Goal: Communication & Community: Answer question/provide support

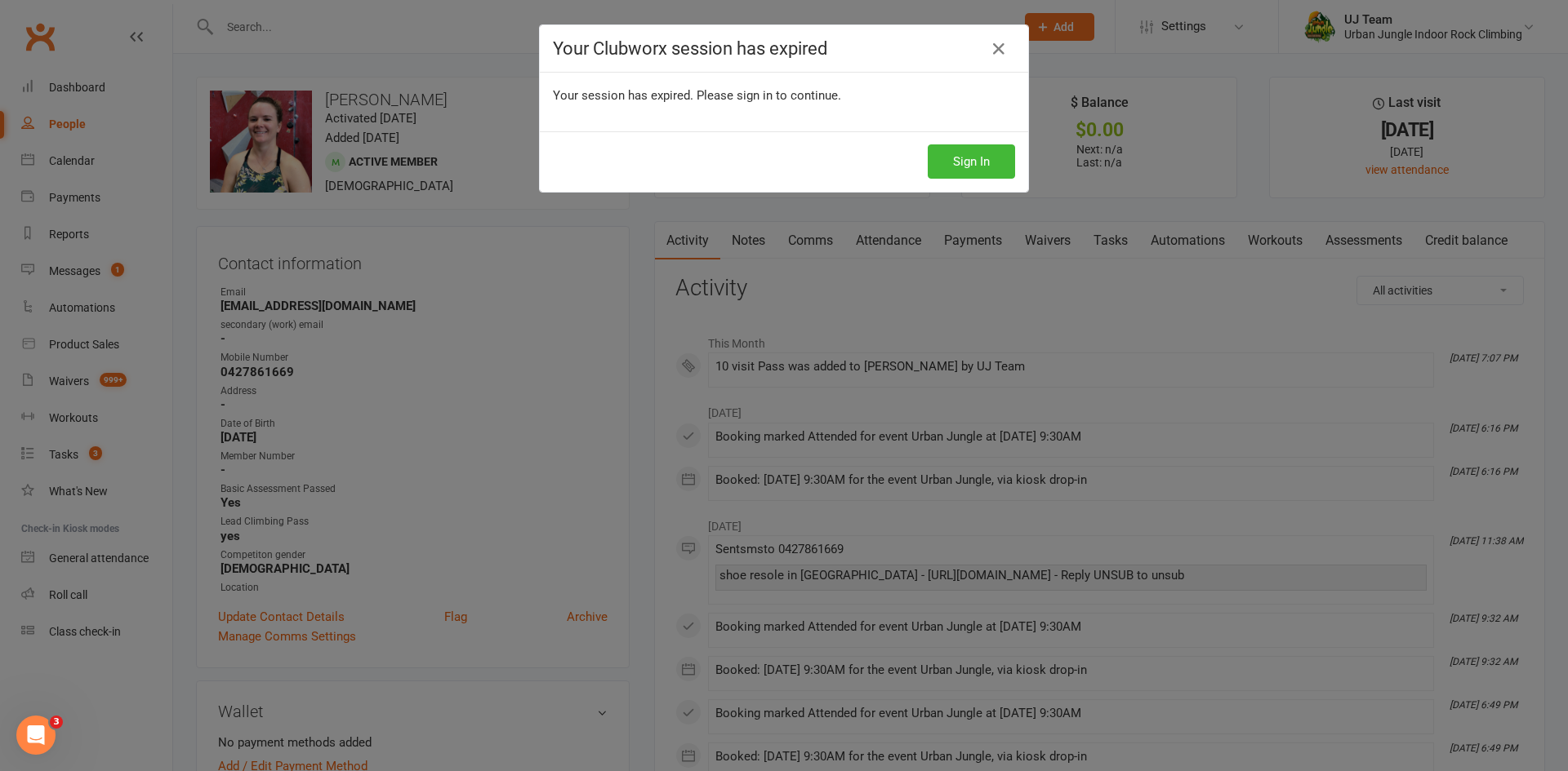
click at [502, 187] on div "Your Clubworx session has expired Your session has expired. Please sign in to c…" at bounding box center [784, 386] width 1568 height 771
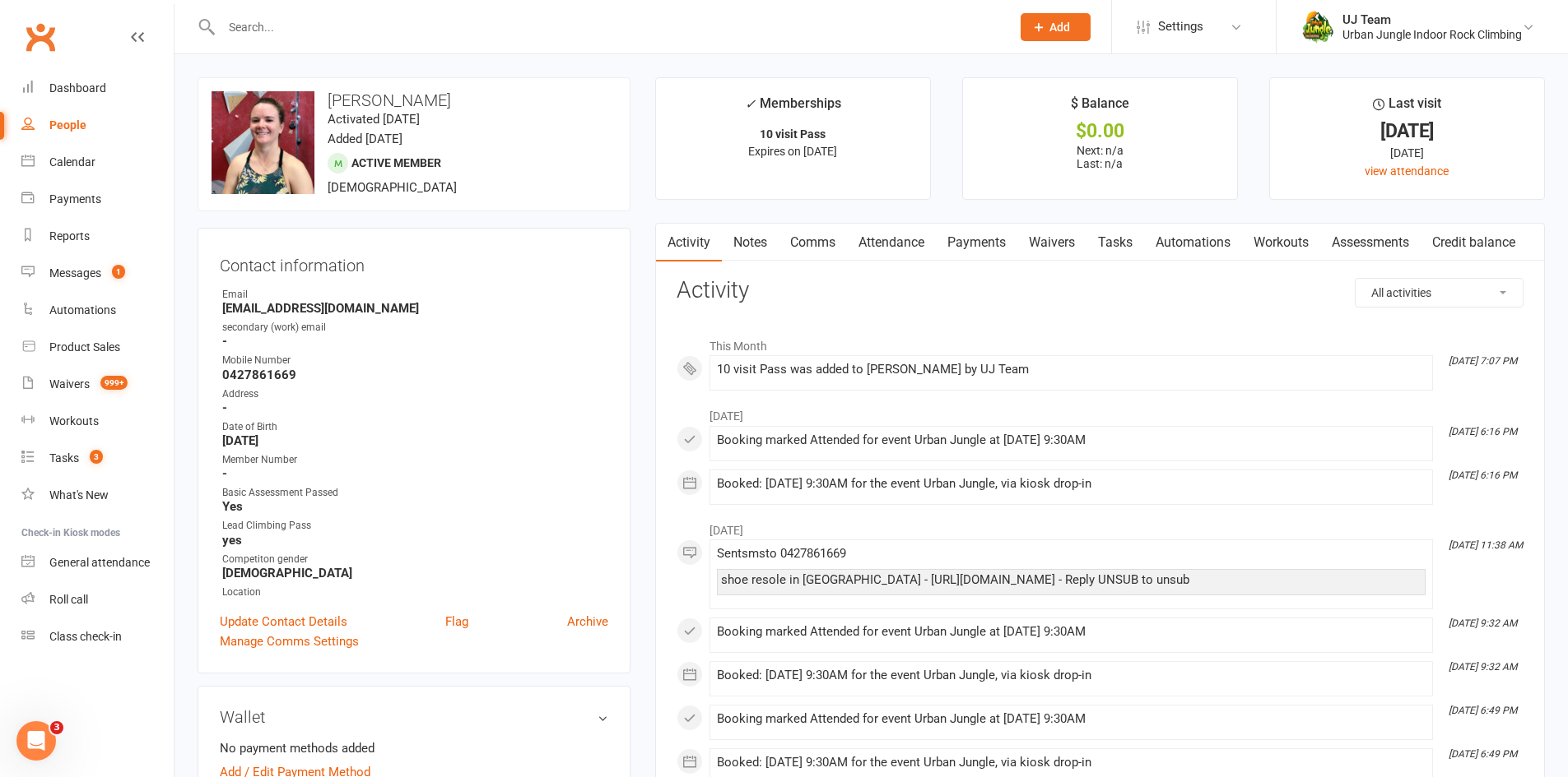
click at [402, 37] on input "text" at bounding box center [608, 27] width 783 height 23
type input "Hattie"
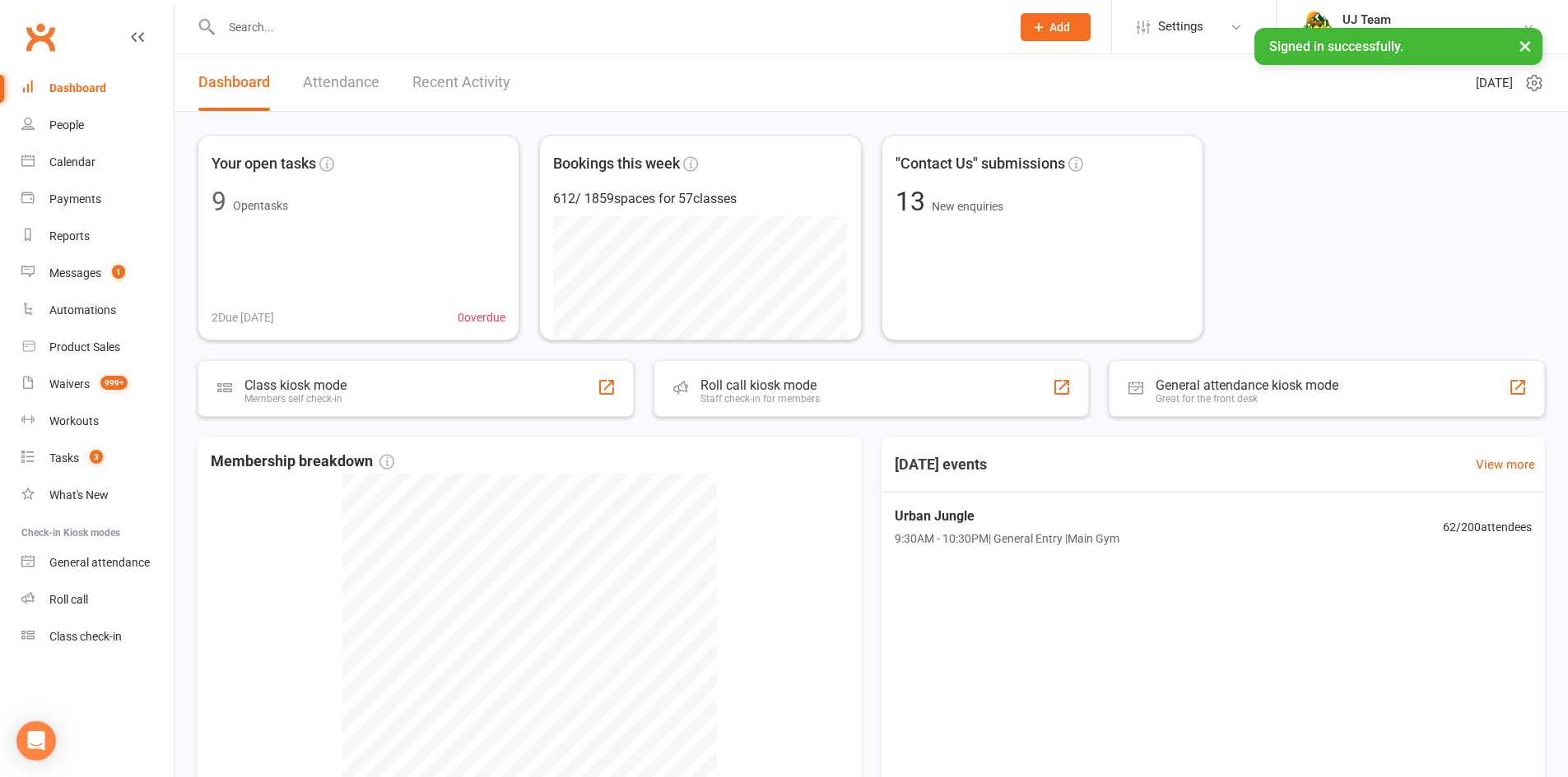
click at [284, 40] on div at bounding box center [597, 27] width 801 height 54
click at [299, 33] on input "text" at bounding box center [608, 27] width 783 height 23
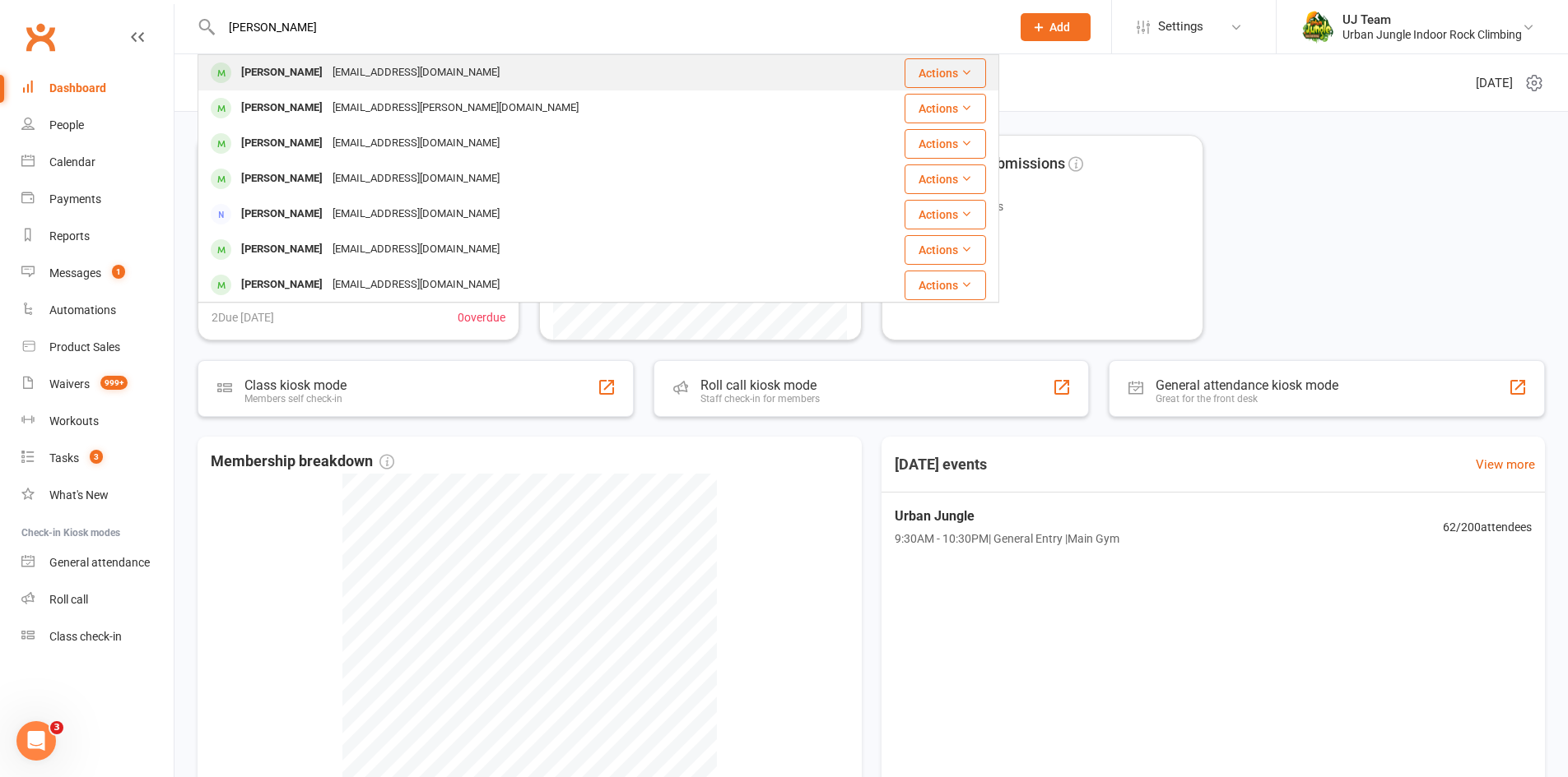
type input "[PERSON_NAME]"
click at [278, 67] on div "[PERSON_NAME]" at bounding box center [281, 73] width 91 height 24
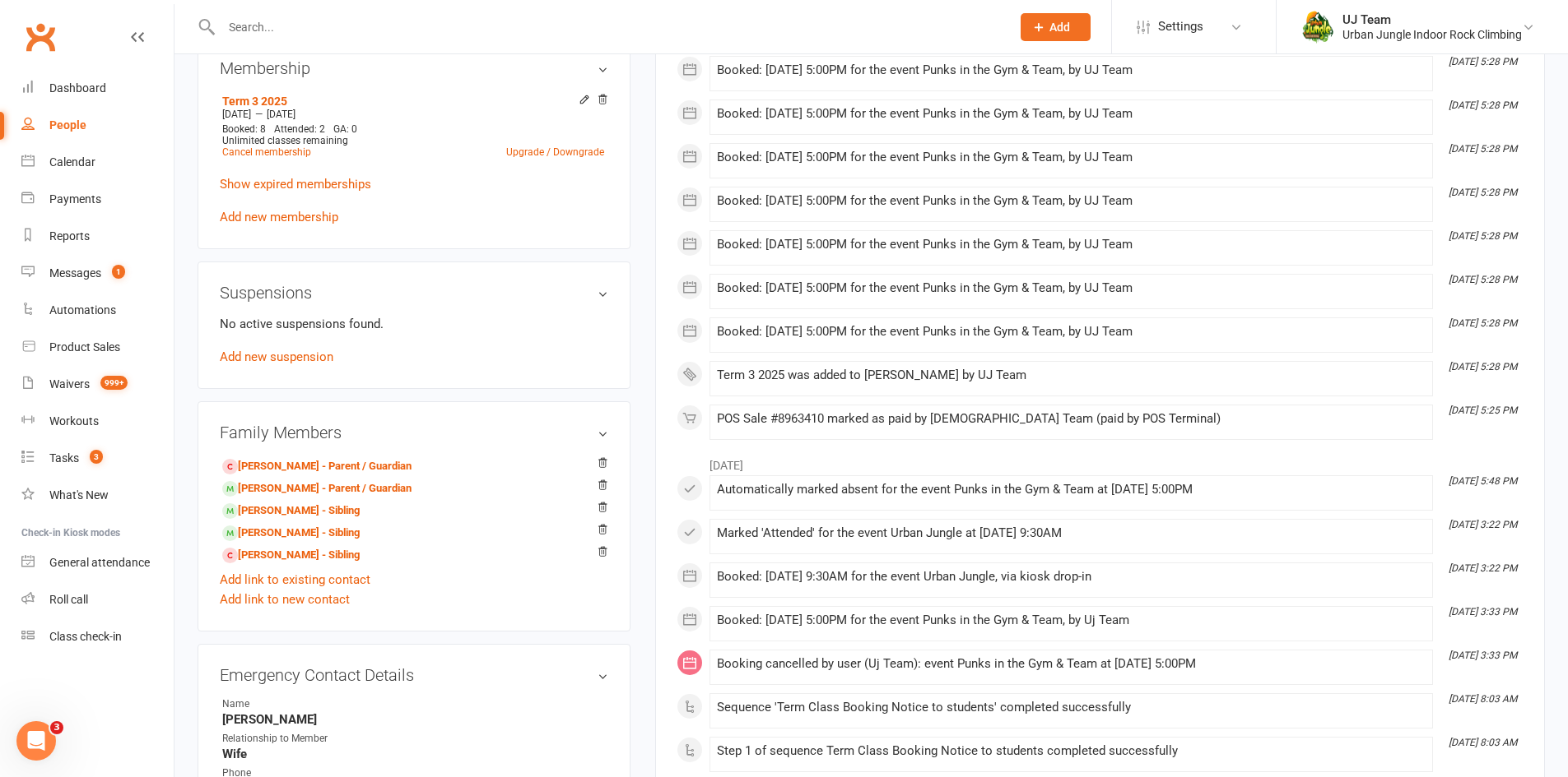
scroll to position [988, 0]
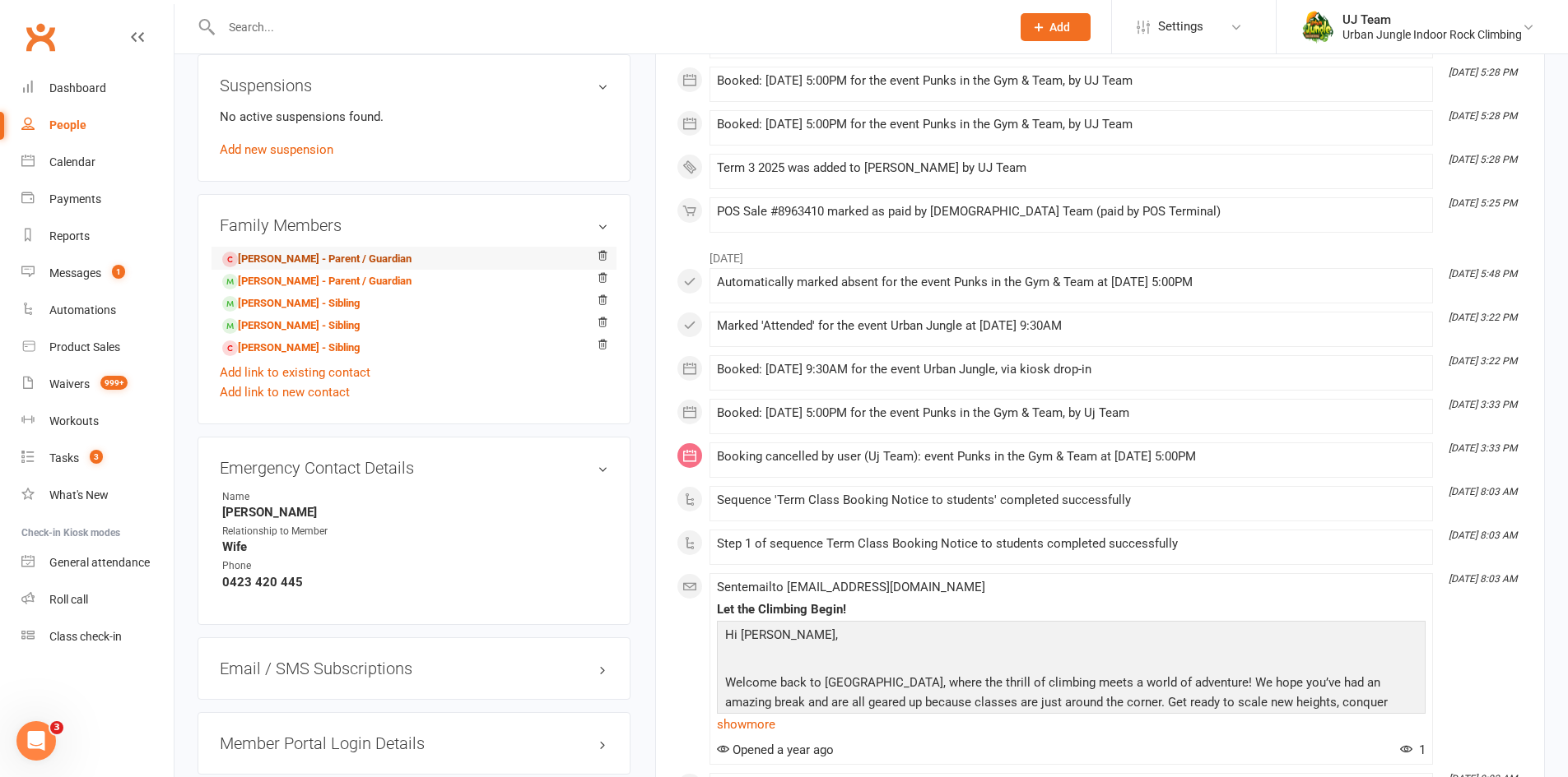
click at [320, 255] on link "[PERSON_NAME] - Parent / Guardian" at bounding box center [317, 259] width 190 height 17
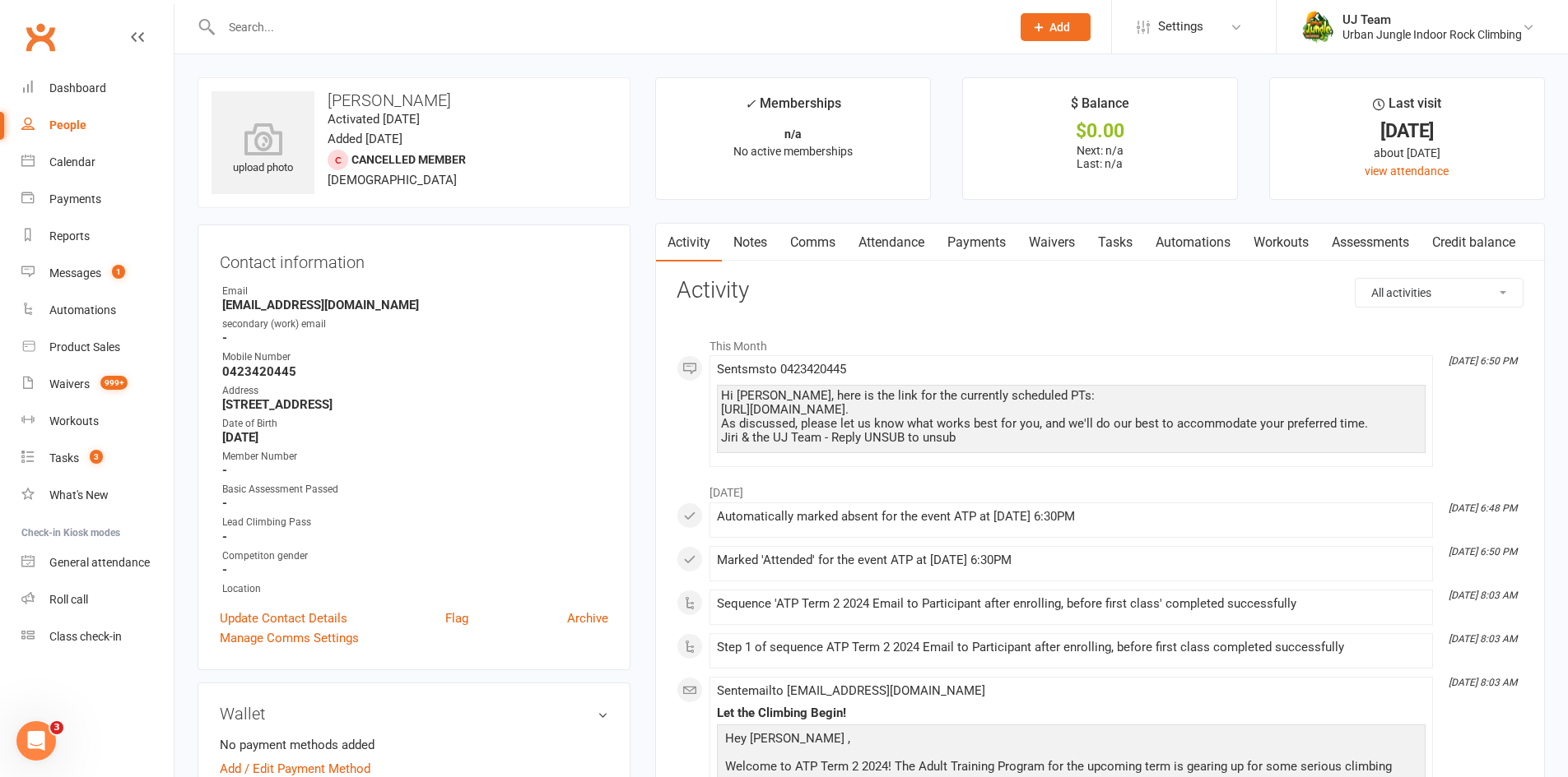
click at [813, 243] on link "Comms" at bounding box center [812, 243] width 68 height 38
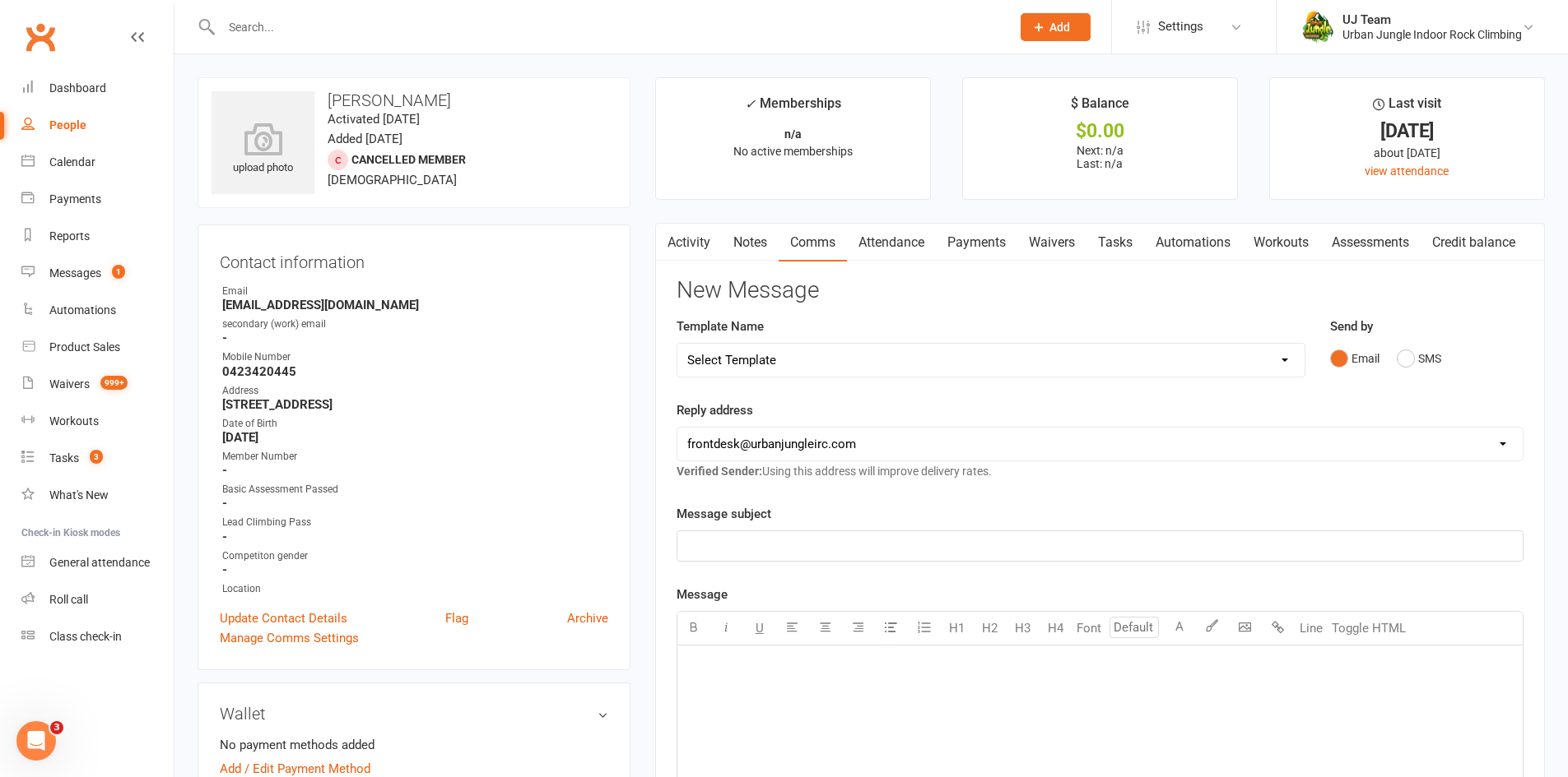
click at [697, 227] on link "Activity" at bounding box center [688, 243] width 66 height 38
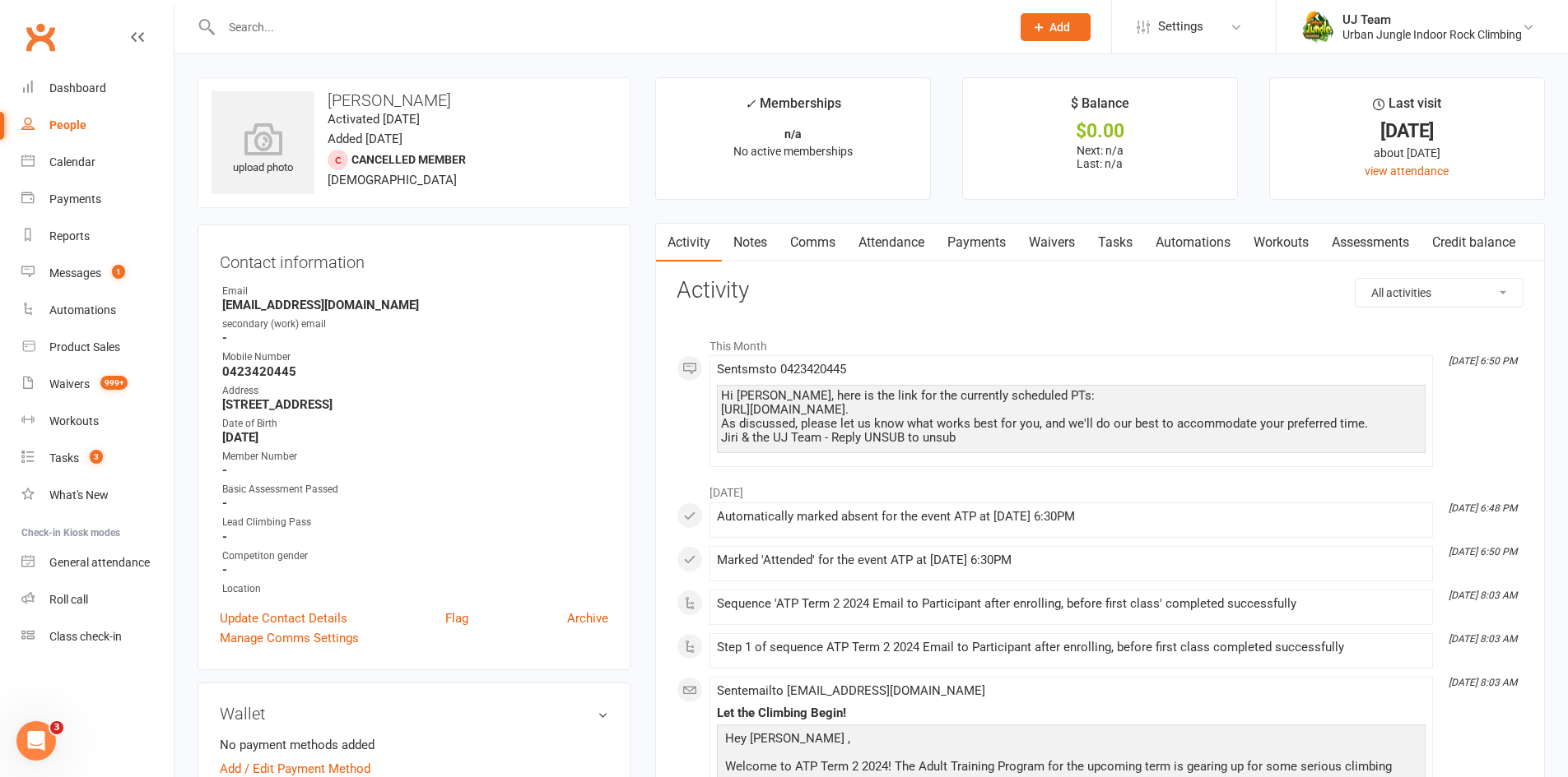
click at [796, 250] on link "Comms" at bounding box center [812, 243] width 68 height 38
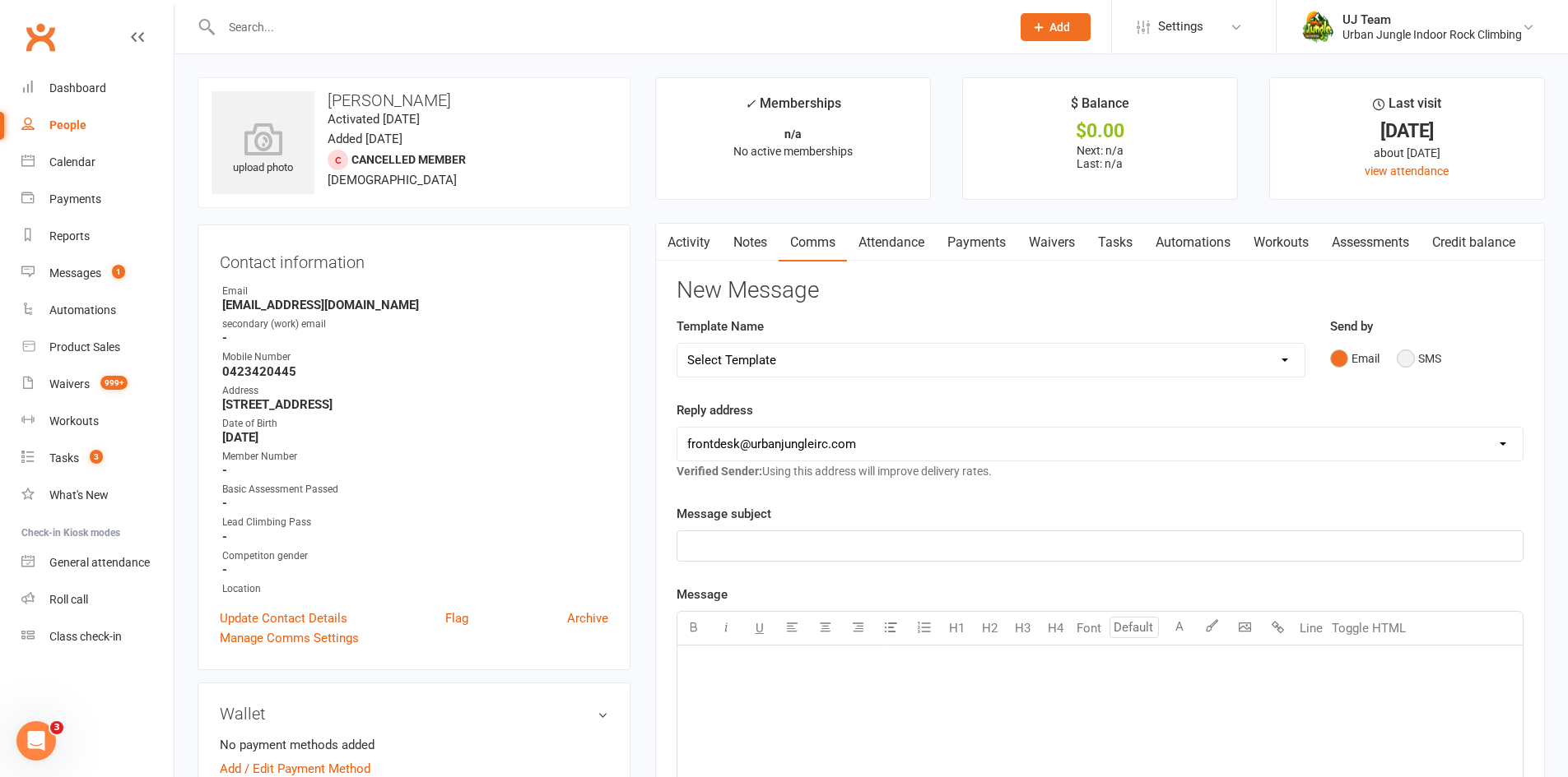
click at [1399, 355] on button "SMS" at bounding box center [1419, 358] width 44 height 32
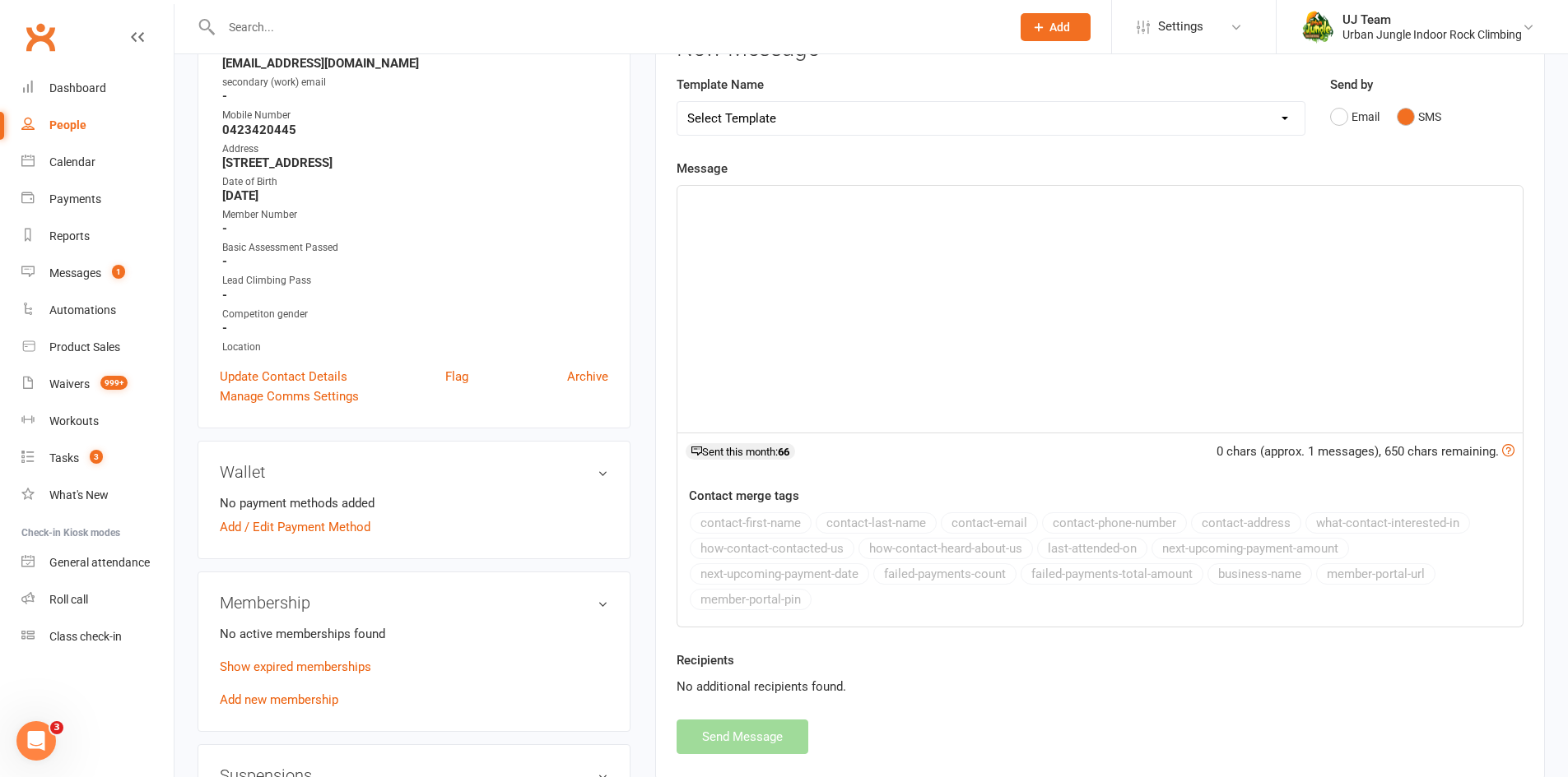
scroll to position [247, 0]
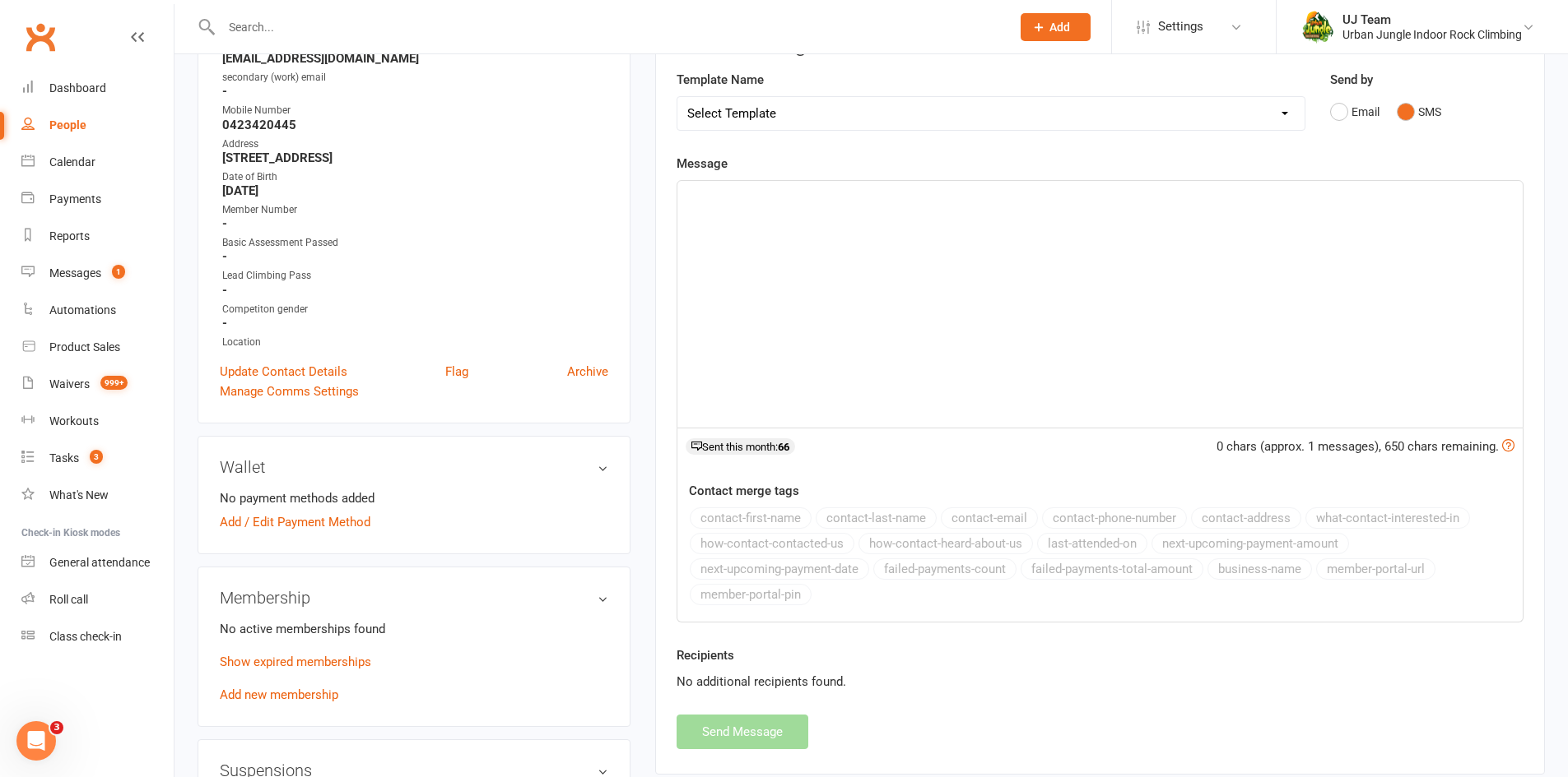
click at [844, 237] on div "﻿" at bounding box center [1100, 304] width 845 height 247
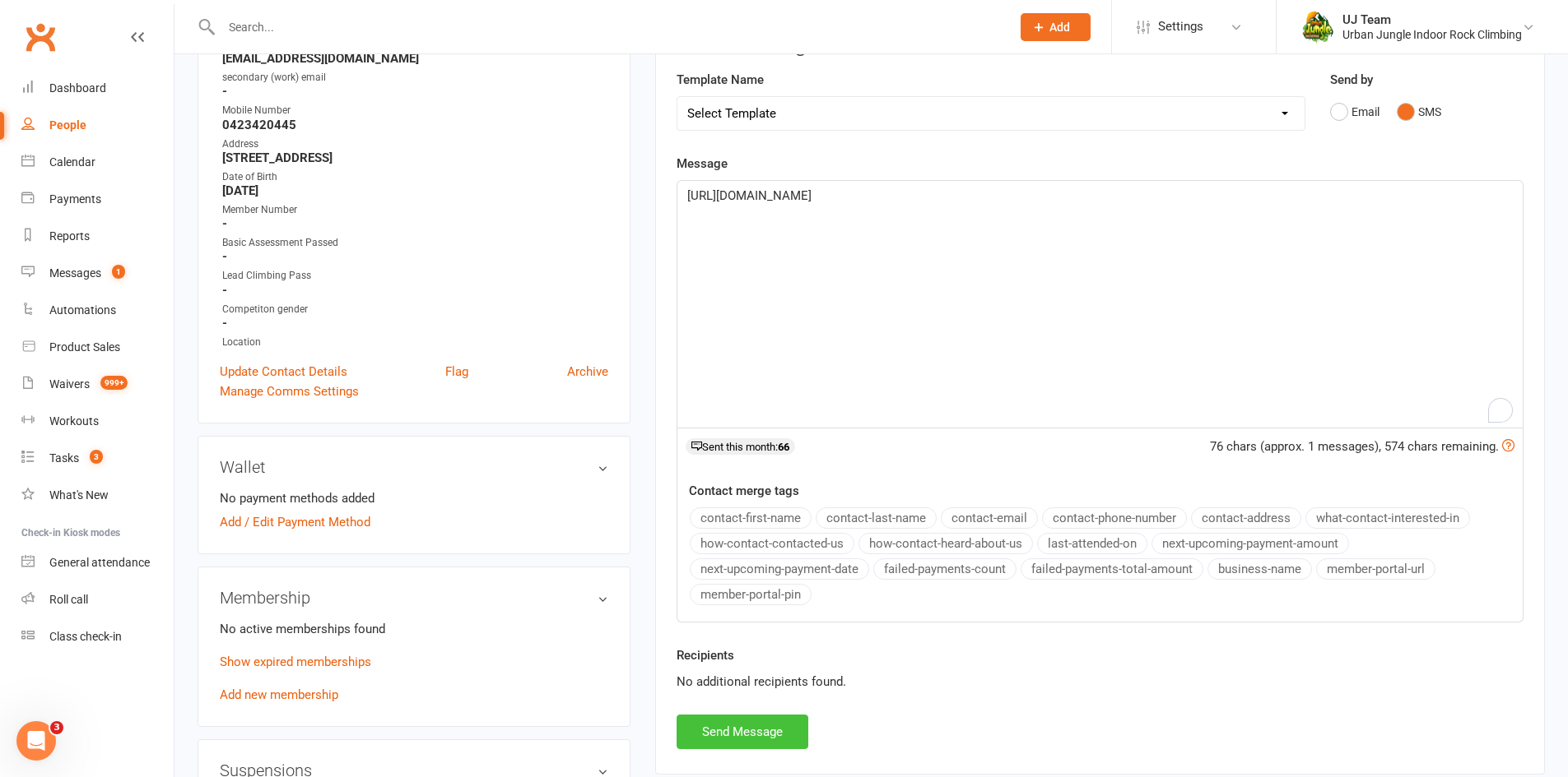
click at [775, 741] on button "Send Message" at bounding box center [743, 732] width 132 height 34
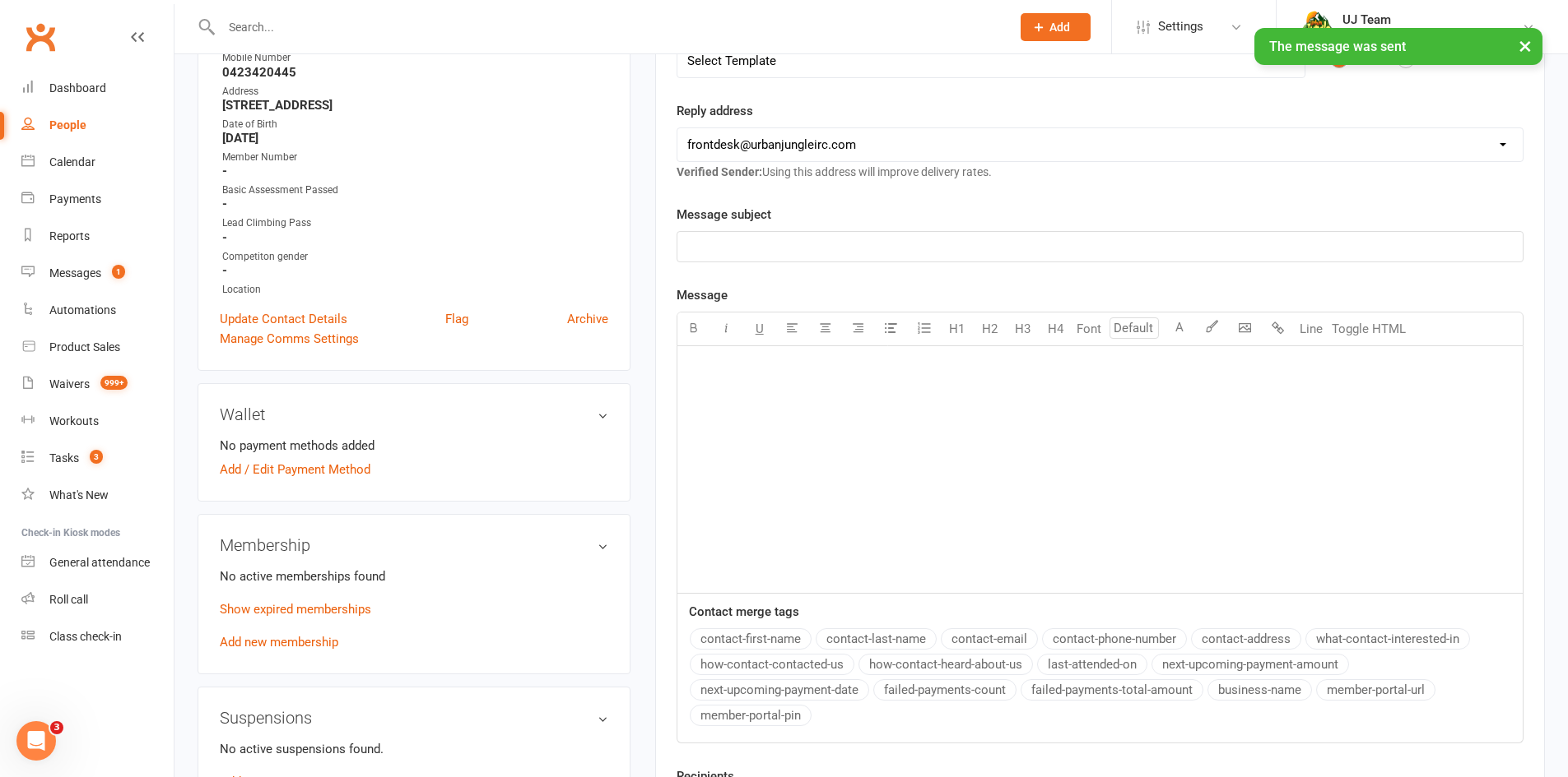
scroll to position [0, 0]
